Goal: Obtain resource: Obtain resource

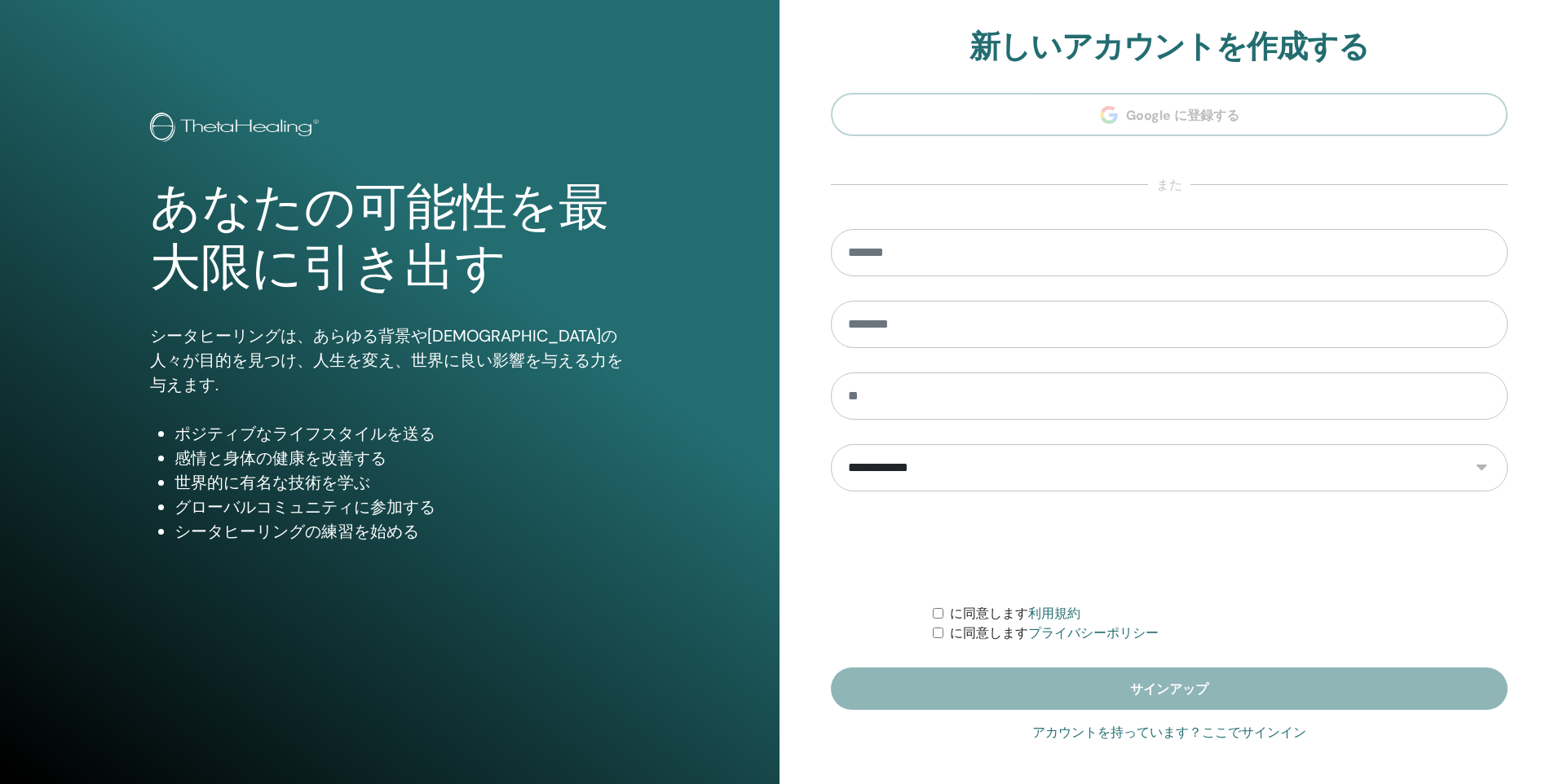
click at [1234, 733] on link "アカウントを持っています？ここでサインイン" at bounding box center [1169, 732] width 274 height 19
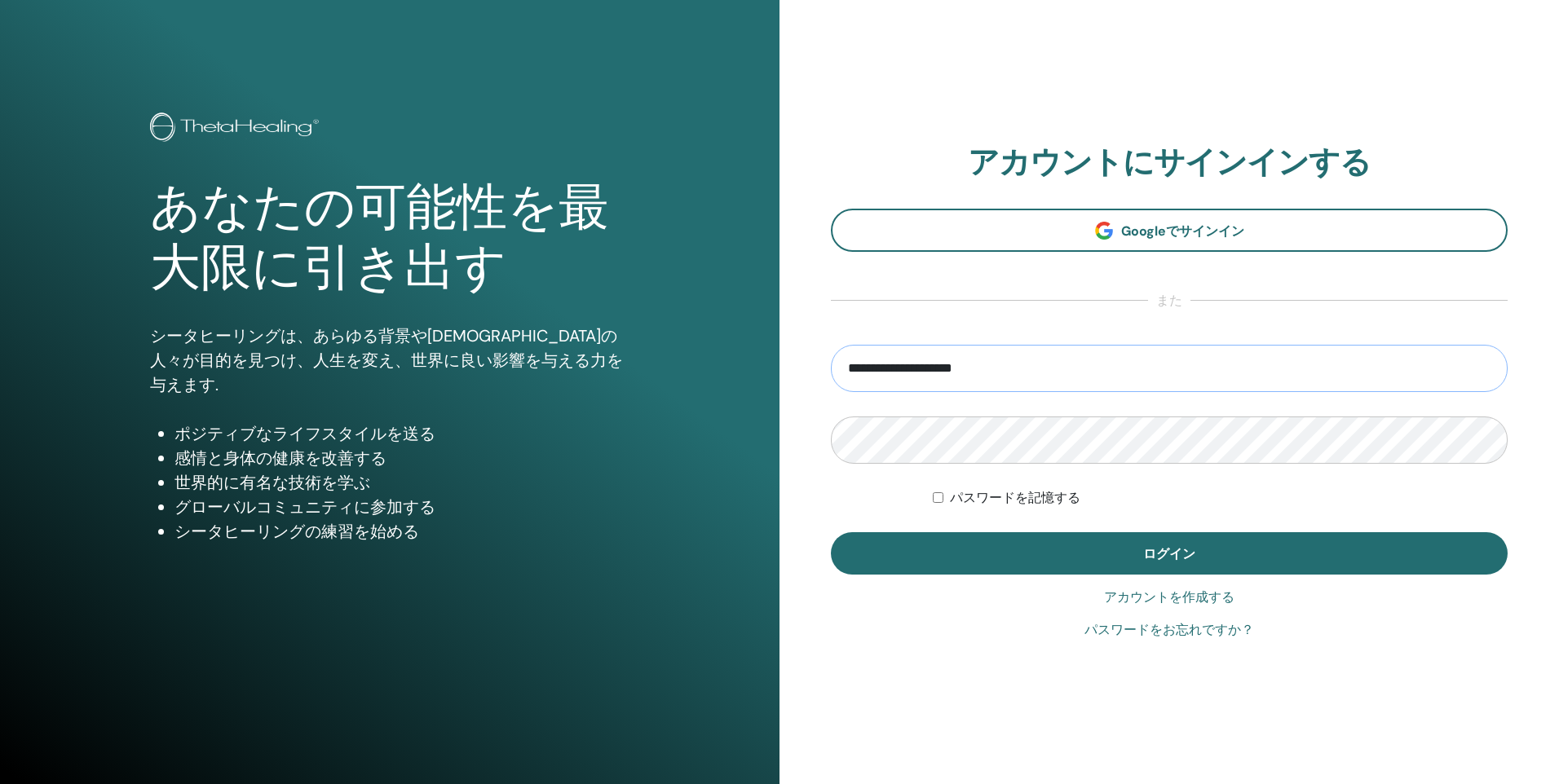
click at [1059, 369] on input "**********" at bounding box center [1169, 369] width 676 height 47
type input "*"
click at [966, 369] on input "email" at bounding box center [1169, 369] width 676 height 47
type input "**********"
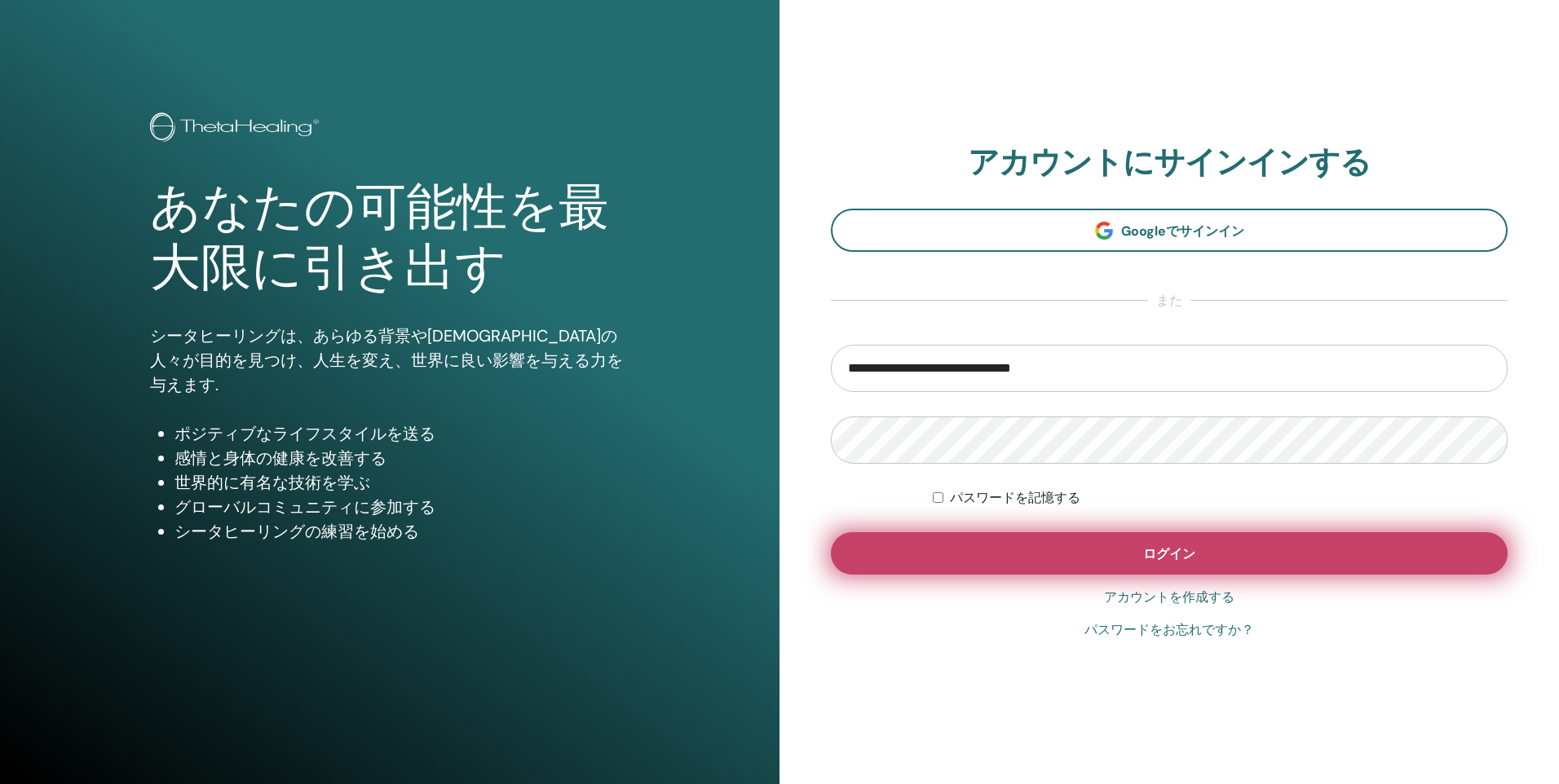
click at [1082, 560] on button "ログイン" at bounding box center [1169, 553] width 676 height 42
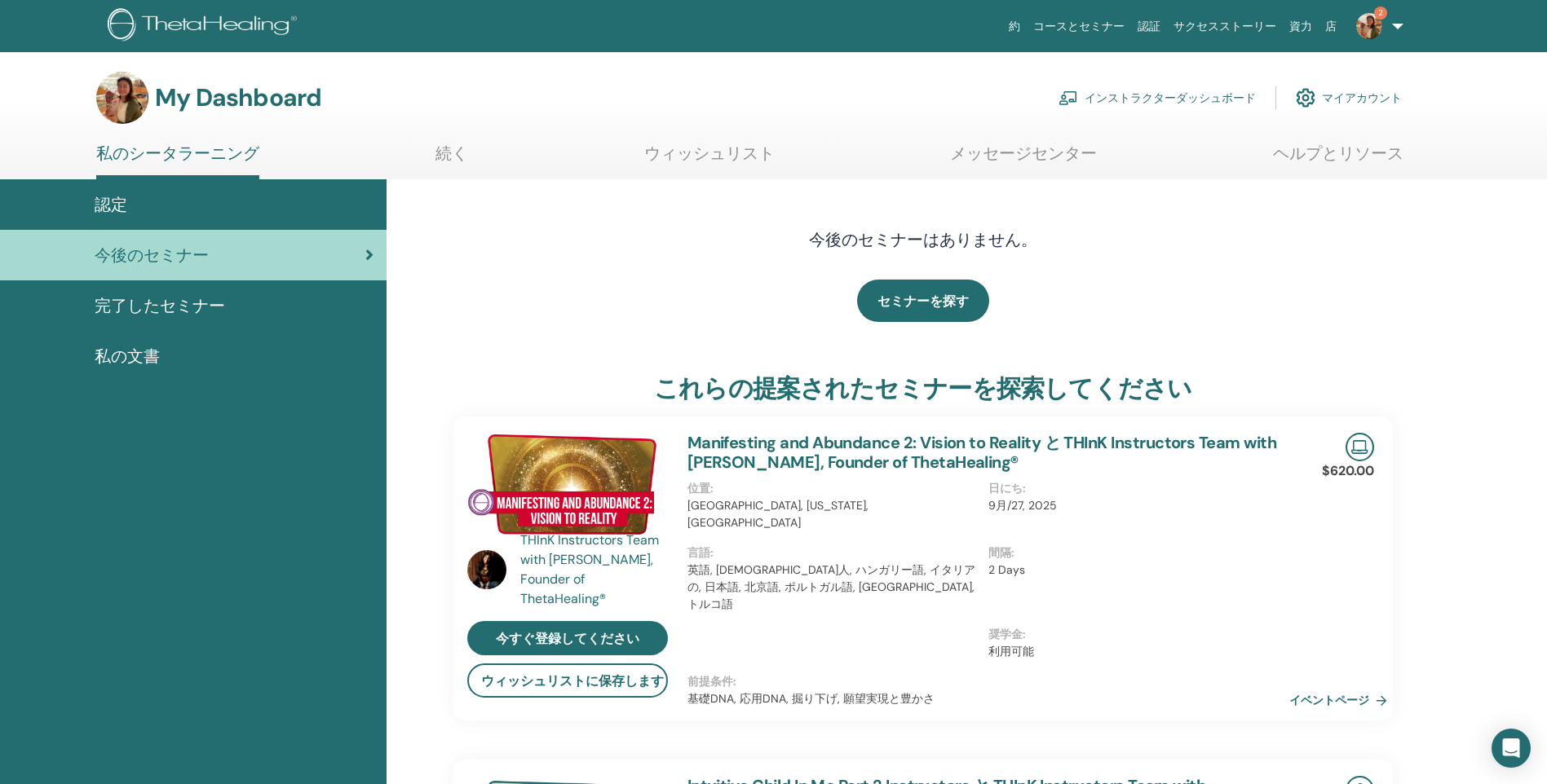
click at [139, 286] on link "完了したセミナー" at bounding box center [193, 306] width 387 height 51
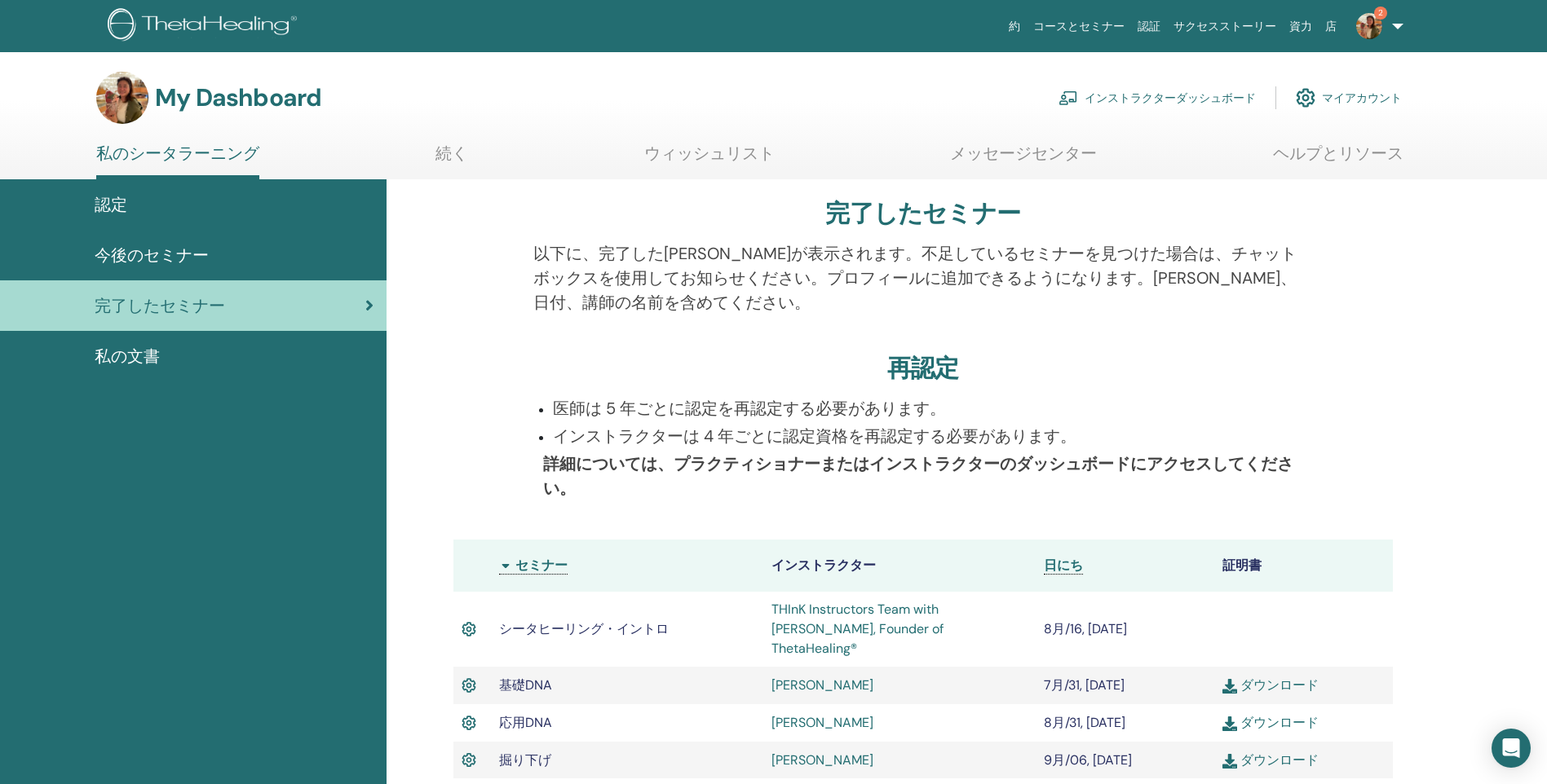
click at [134, 213] on div "認定" at bounding box center [193, 205] width 360 height 25
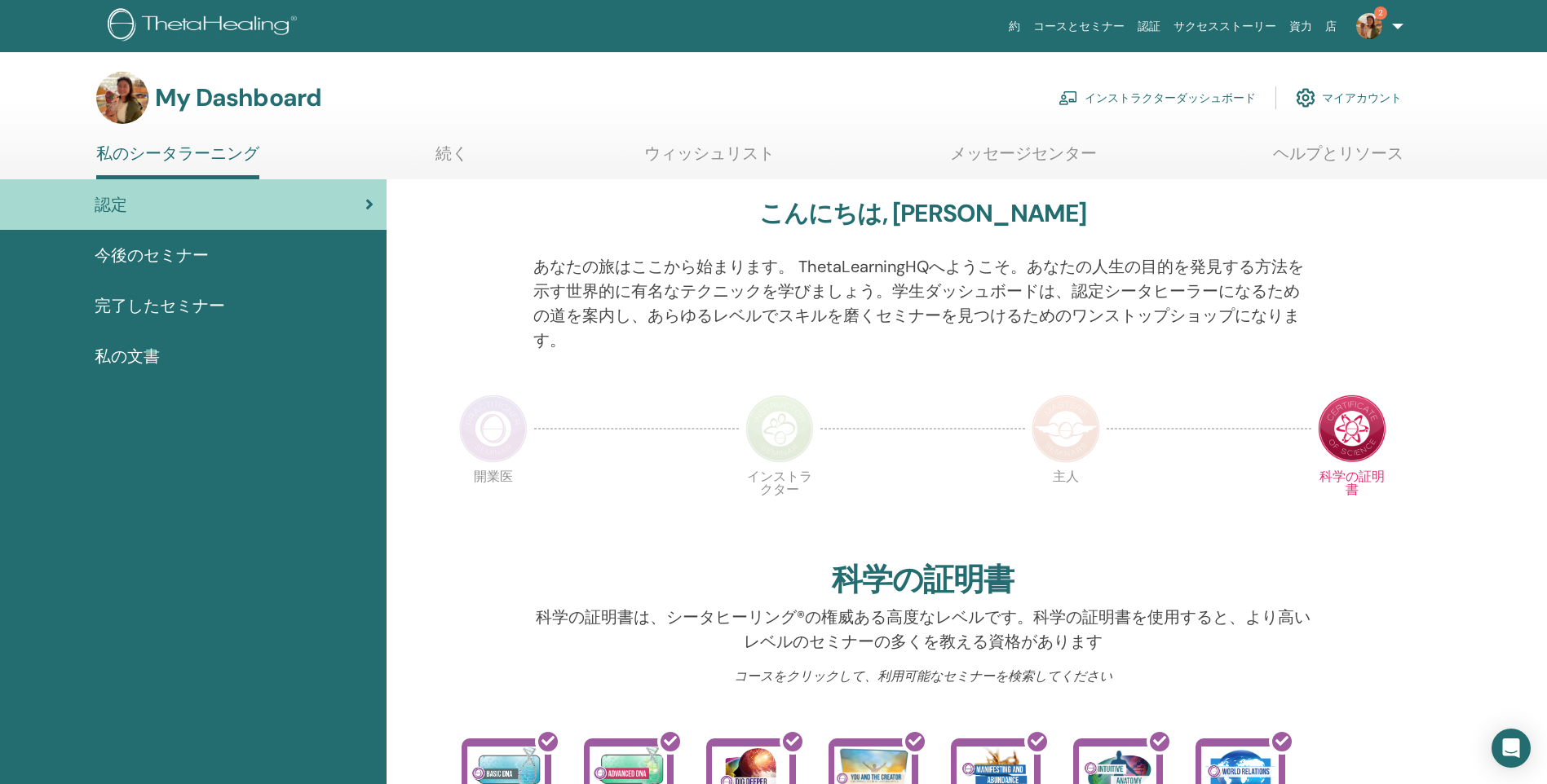
click at [1181, 96] on link "インストラクターダッシュボード" at bounding box center [1157, 97] width 198 height 36
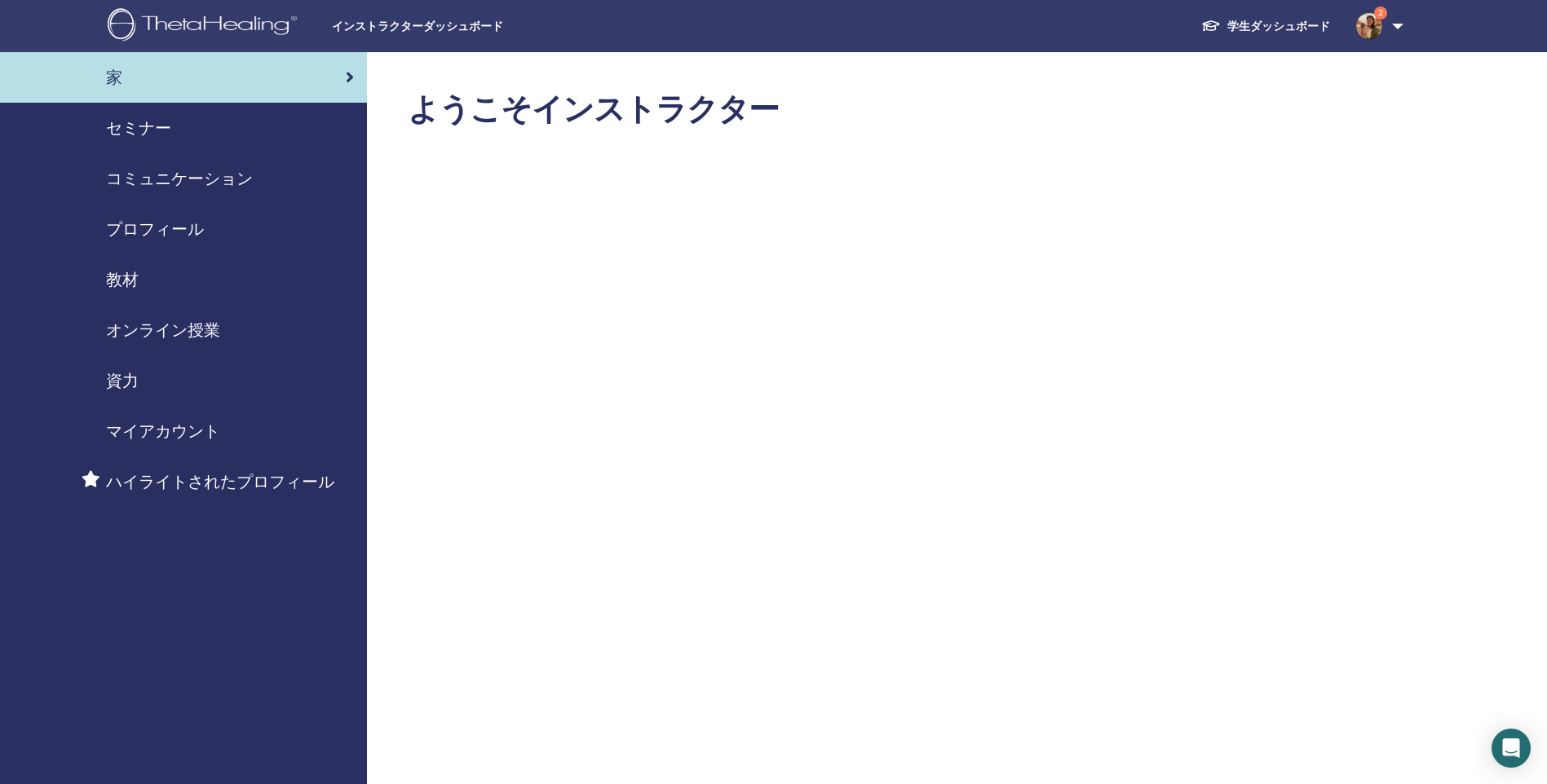
click at [125, 284] on span "教材" at bounding box center [122, 279] width 33 height 25
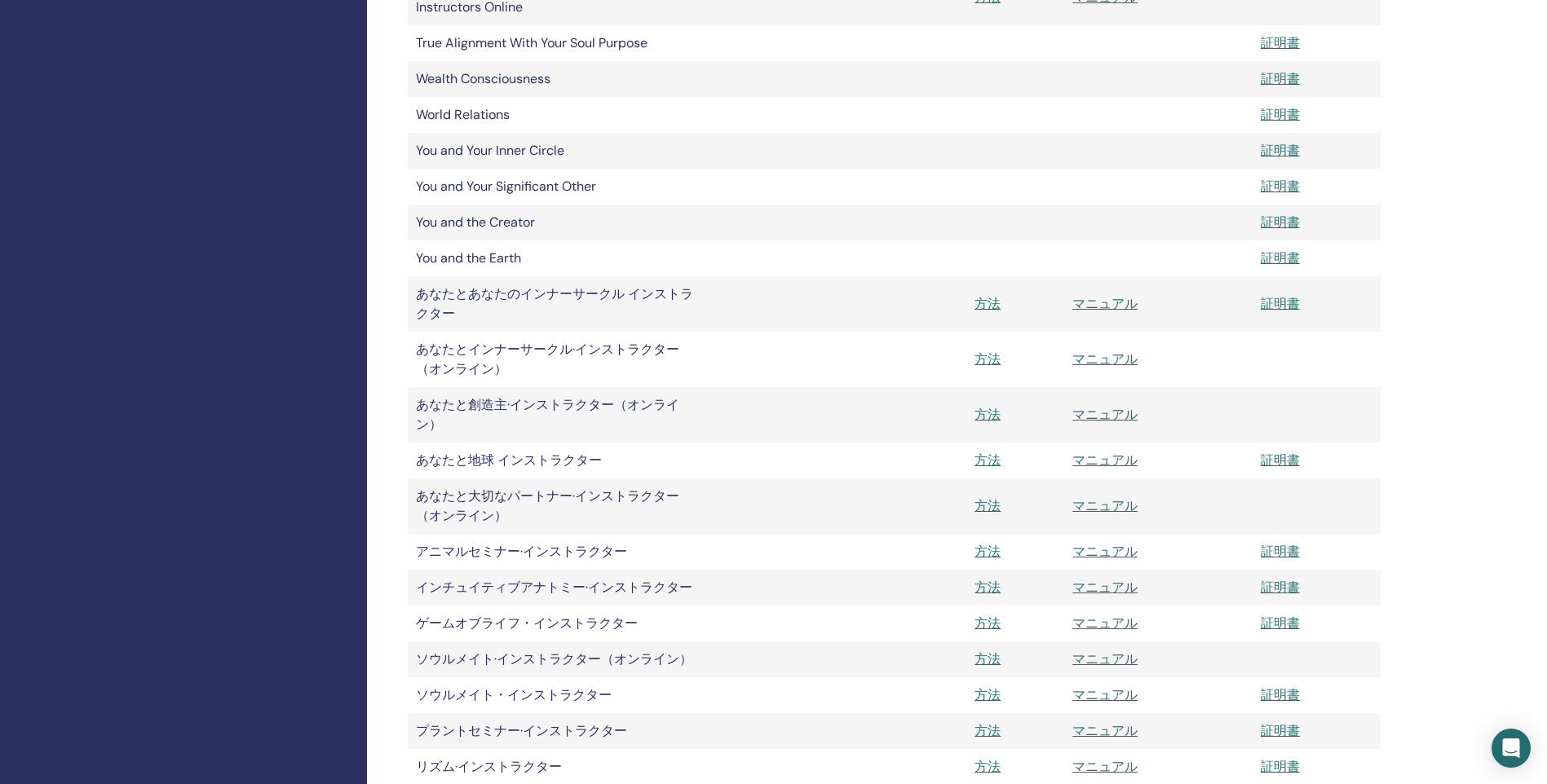
scroll to position [1711, 0]
click at [983, 553] on link "方法" at bounding box center [987, 550] width 26 height 17
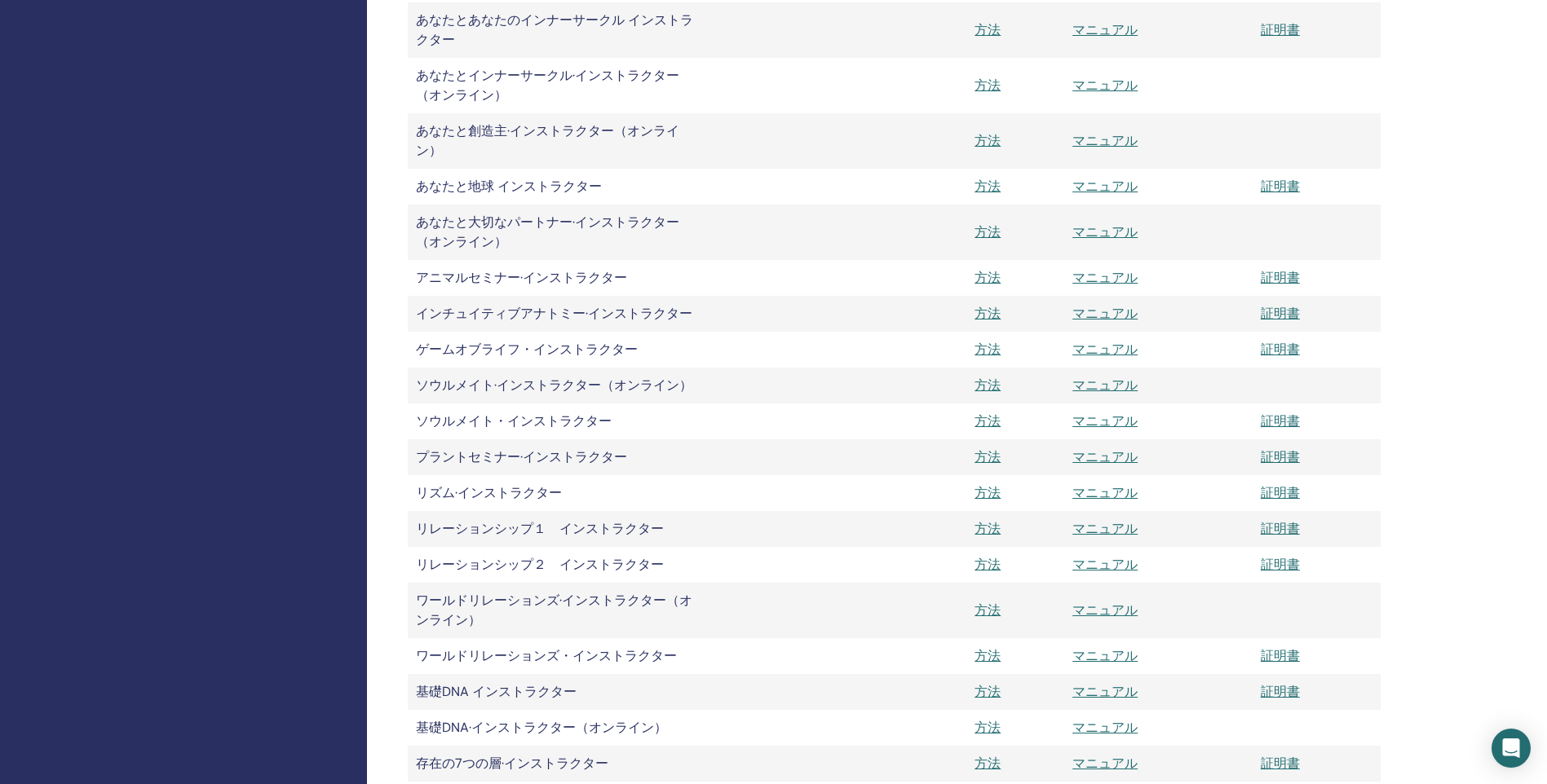
scroll to position [1956, 0]
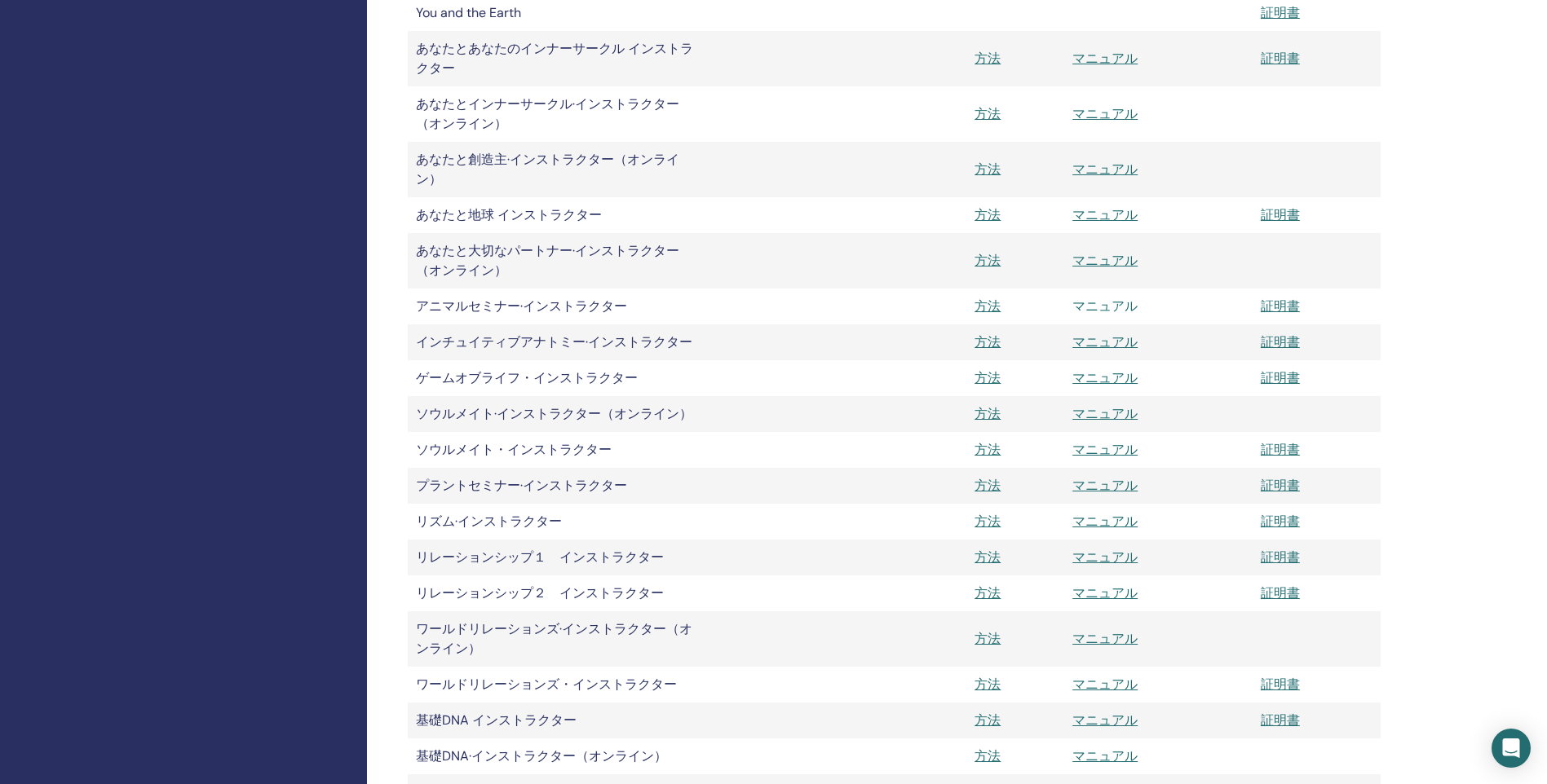
click at [1122, 307] on link "マニュアル" at bounding box center [1105, 306] width 65 height 17
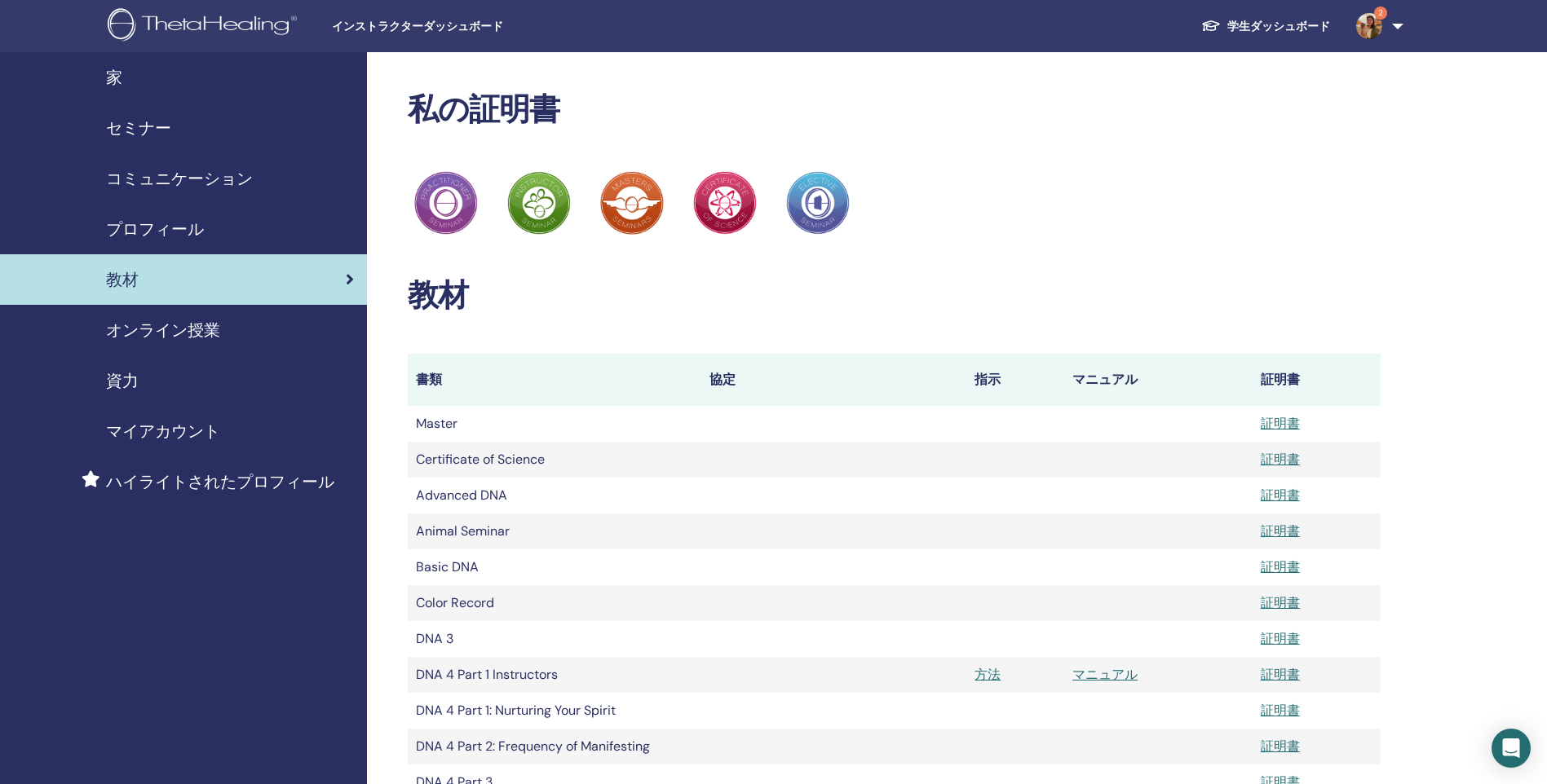
click at [202, 334] on span "オンライン授業" at bounding box center [163, 330] width 114 height 25
